Goal: Information Seeking & Learning: Learn about a topic

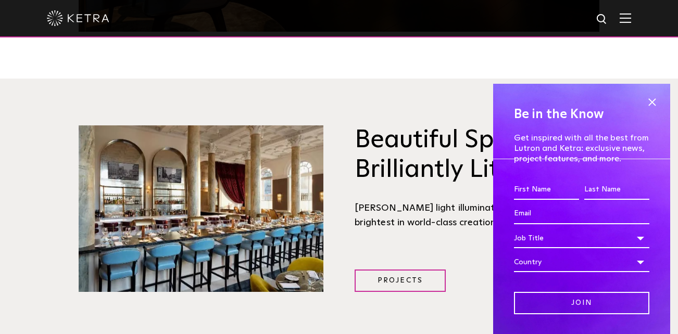
scroll to position [1209, 0]
click at [653, 98] on span at bounding box center [652, 102] width 16 height 16
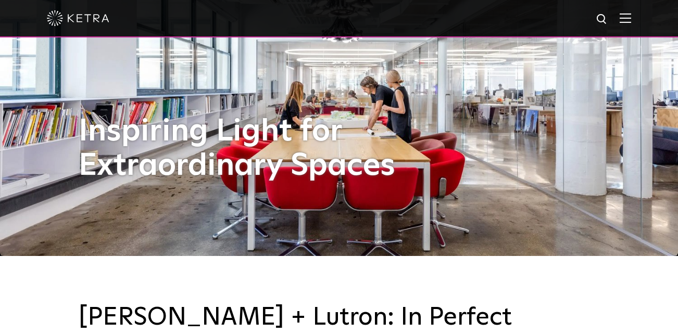
scroll to position [0, 0]
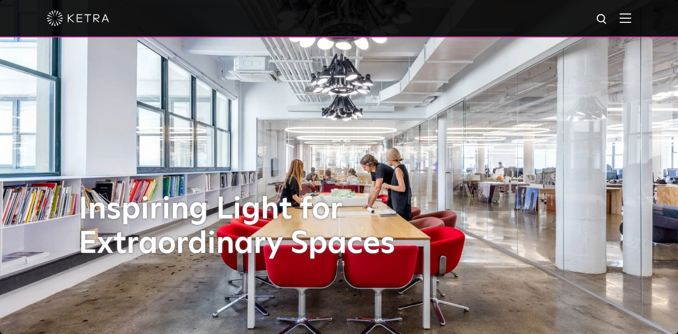
click at [624, 15] on img at bounding box center [625, 18] width 11 height 10
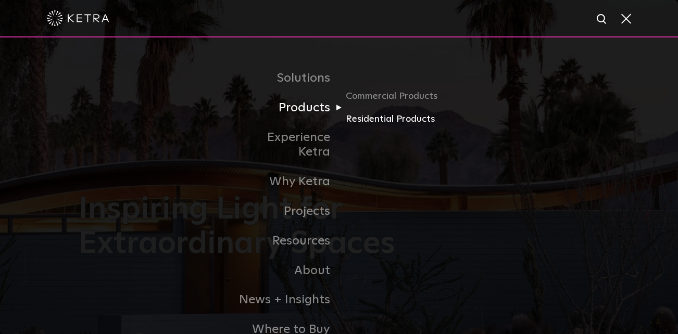
click at [361, 117] on link "Residential Products" at bounding box center [396, 119] width 100 height 15
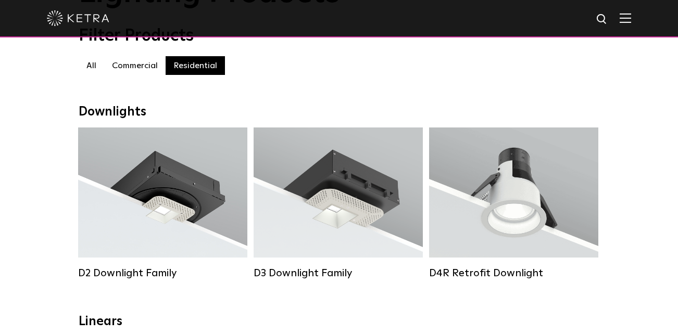
scroll to position [54, 0]
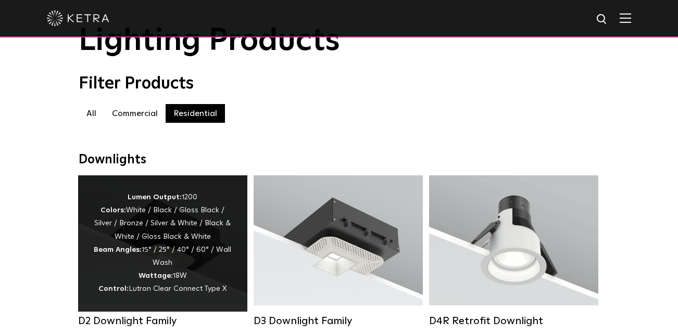
click at [142, 227] on div "Lumen Output: 1200 Colors: White / Black / Gloss Black / Silver / Bronze / Silv…" at bounding box center [163, 243] width 138 height 105
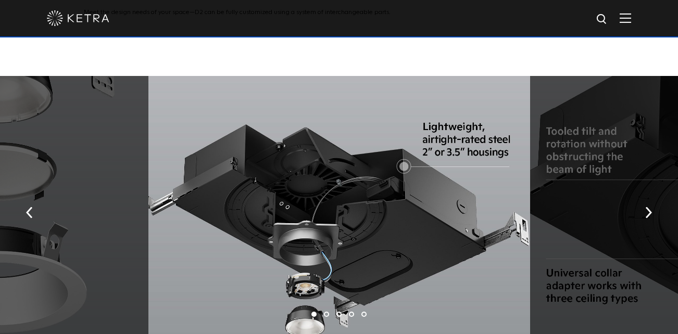
scroll to position [1595, 0]
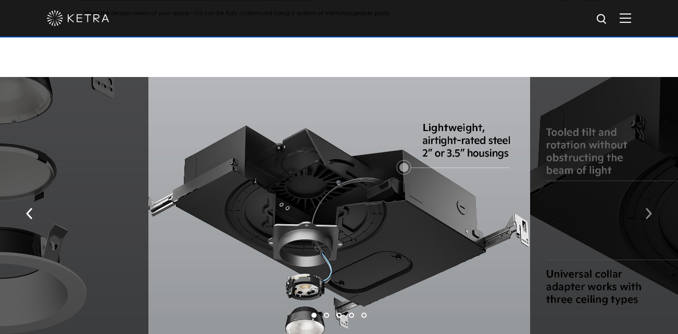
click at [650, 208] on img "button" at bounding box center [648, 213] width 7 height 11
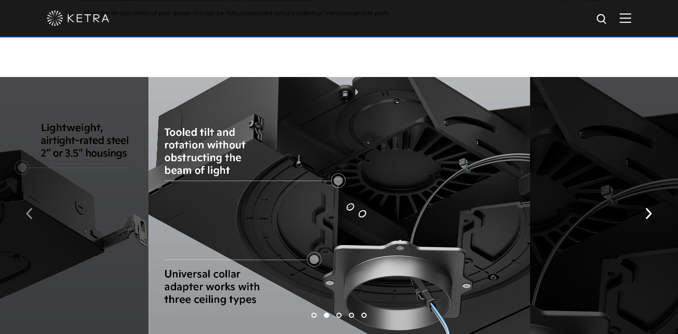
click at [29, 208] on img "button" at bounding box center [29, 213] width 7 height 11
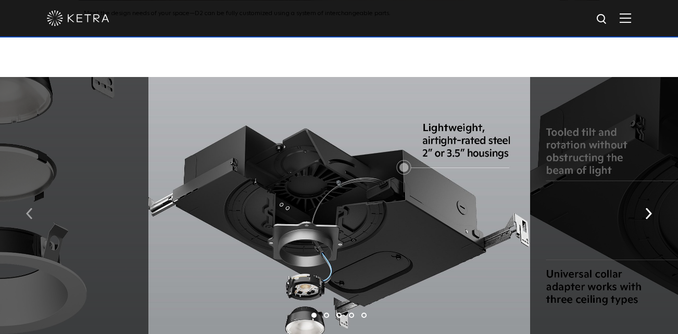
click at [29, 208] on img "button" at bounding box center [29, 213] width 7 height 11
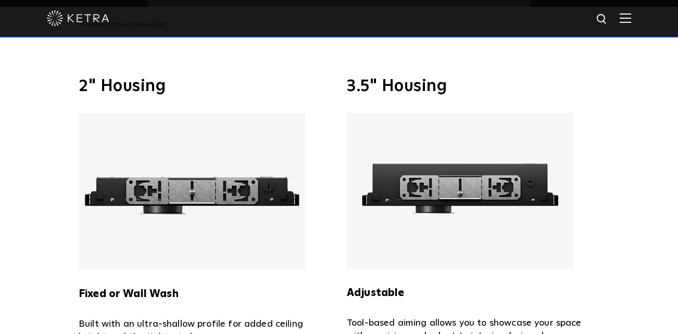
scroll to position [1933, 0]
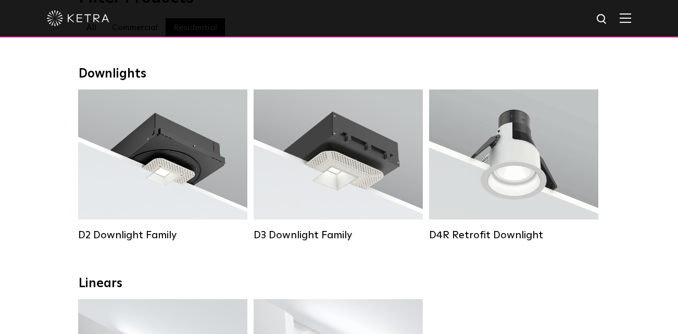
scroll to position [143, 0]
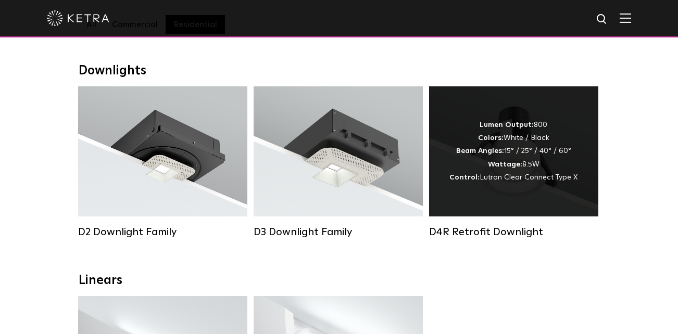
click at [520, 194] on div "Lumen Output: 800 Colors: White / Black Beam Angles: 15° / 25° / 40° / 60° Watt…" at bounding box center [513, 151] width 169 height 130
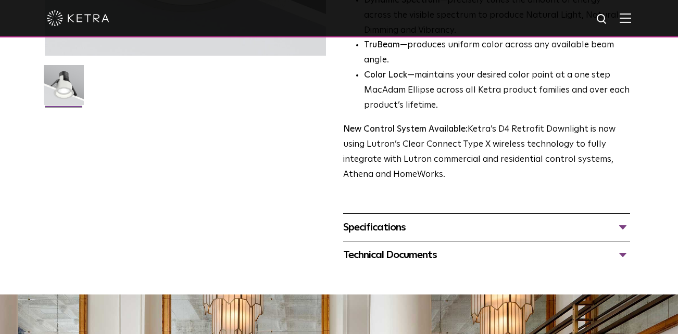
scroll to position [302, 0]
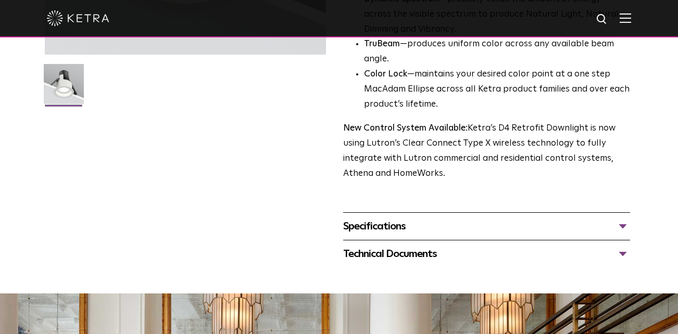
click at [623, 235] on div "Specifications" at bounding box center [486, 226] width 287 height 17
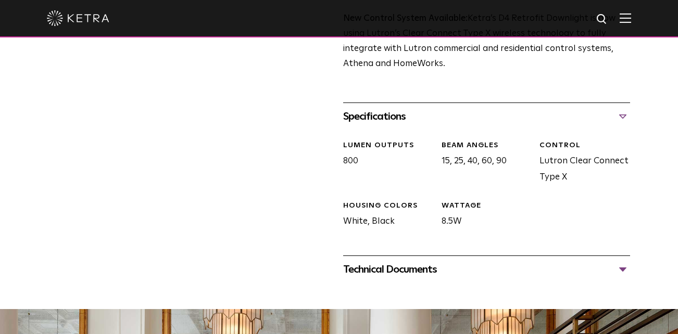
scroll to position [449, 0]
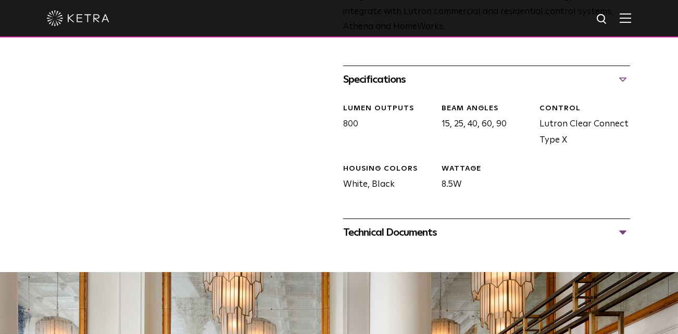
click at [621, 88] on div "Specifications" at bounding box center [486, 79] width 287 height 17
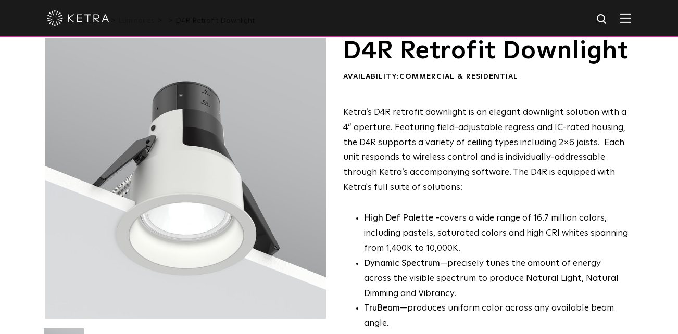
scroll to position [0, 0]
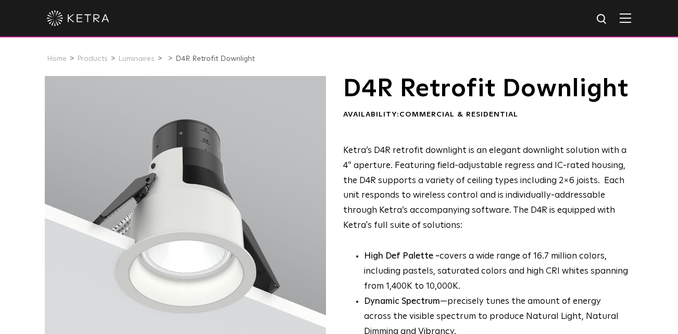
click at [624, 16] on img at bounding box center [625, 18] width 11 height 10
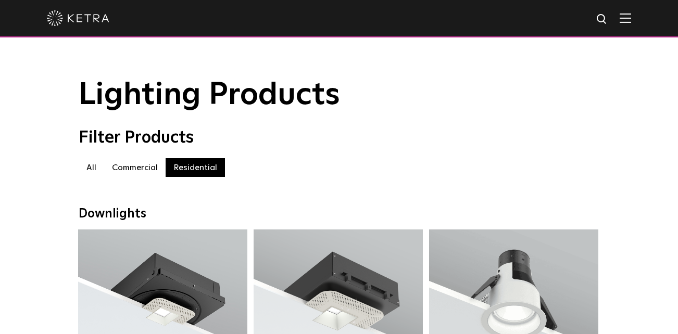
click at [626, 15] on img at bounding box center [625, 18] width 11 height 10
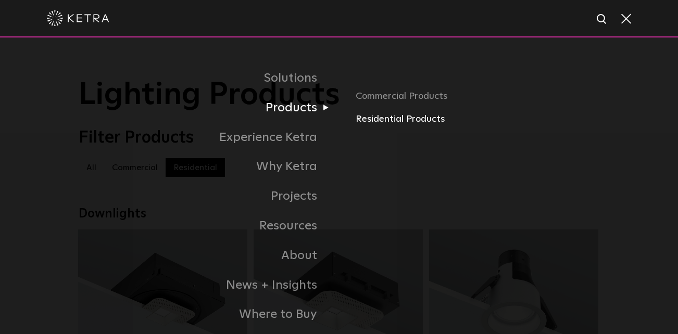
click at [398, 118] on link "Residential Products" at bounding box center [478, 119] width 244 height 15
